Goal: Information Seeking & Learning: Learn about a topic

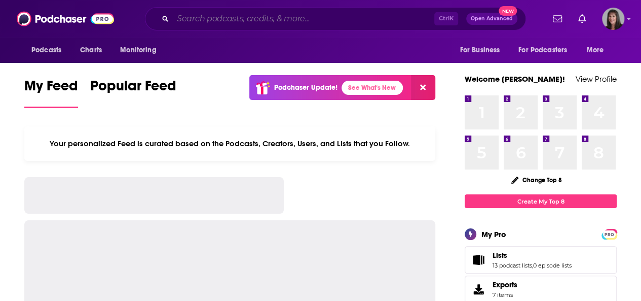
click at [317, 22] on input "Search podcasts, credits, & more..." at bounding box center [304, 19] width 262 height 16
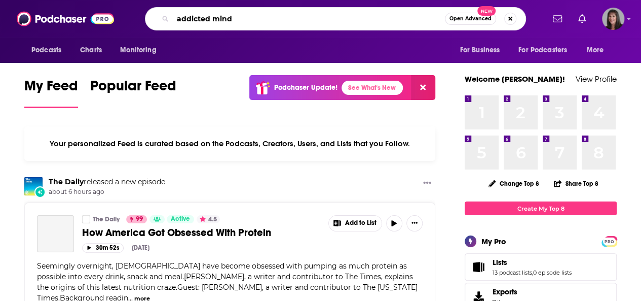
type input "addicted mind"
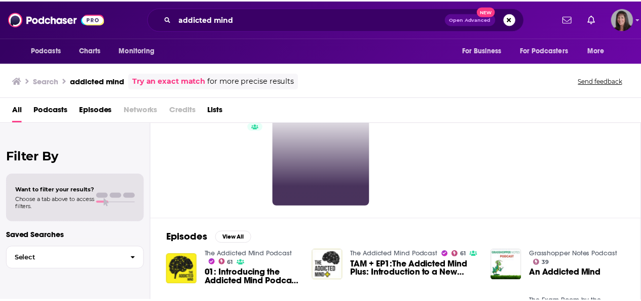
scroll to position [101, 0]
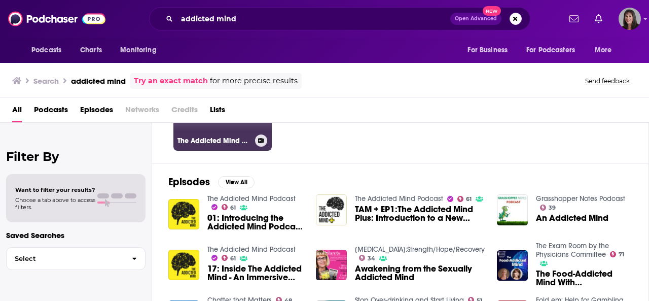
click at [240, 136] on h3 "The Addicted Mind Podcast" at bounding box center [213, 140] width 73 height 9
